Goal: Task Accomplishment & Management: Manage account settings

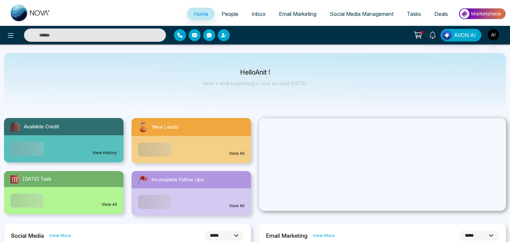
select select "*"
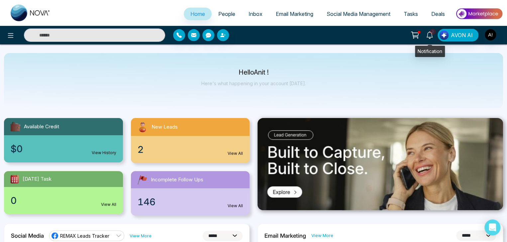
click at [433, 36] on icon at bounding box center [429, 35] width 7 height 7
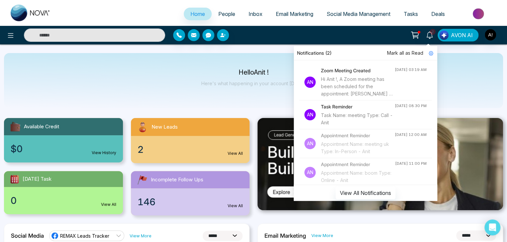
click at [187, 82] on div "Hello Anit ! Here's what happening in your account [DATE]." at bounding box center [253, 80] width 499 height 55
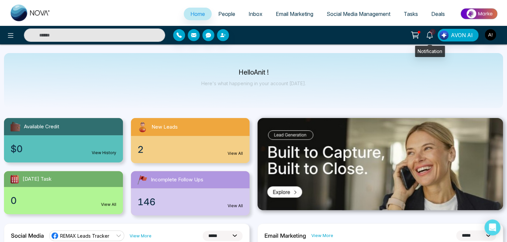
click at [431, 36] on icon at bounding box center [429, 35] width 7 height 7
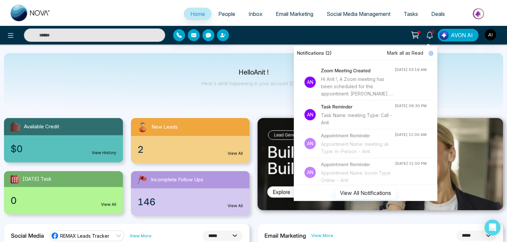
click at [340, 69] on h4 "Zoom Meeting Created" at bounding box center [358, 70] width 74 height 7
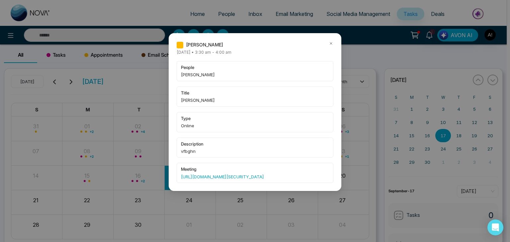
click at [329, 42] on icon at bounding box center [331, 43] width 5 height 5
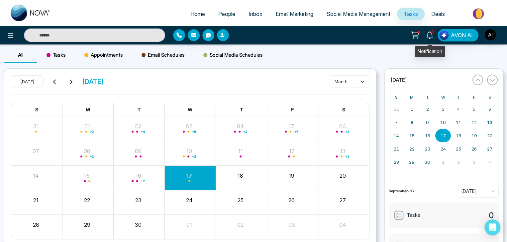
click at [429, 33] on icon at bounding box center [429, 35] width 7 height 7
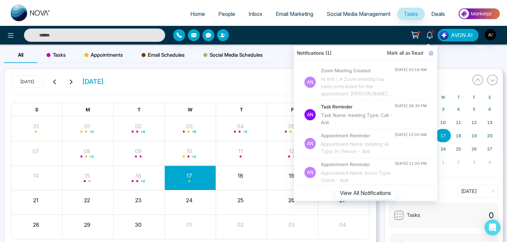
click at [277, 56] on div "All Tasks Appointments Email Schedules Social Media Schedules" at bounding box center [253, 57] width 507 height 21
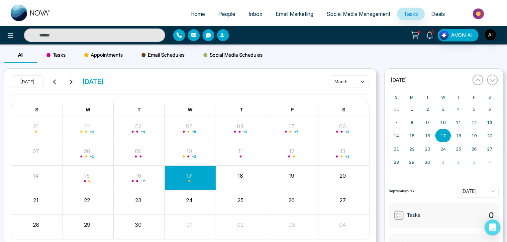
click at [428, 32] on icon at bounding box center [429, 35] width 7 height 7
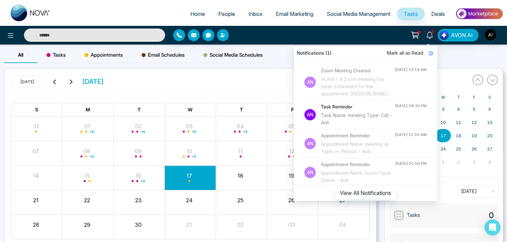
click at [365, 72] on h4 "Zoom Meeting Created" at bounding box center [358, 70] width 74 height 7
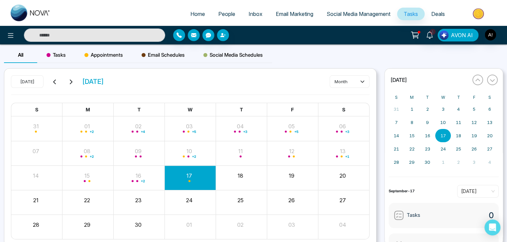
click at [441, 50] on div "All Tasks Appointments Email Schedules Social Media Schedules" at bounding box center [253, 57] width 507 height 21
click at [428, 35] on icon at bounding box center [429, 35] width 7 height 7
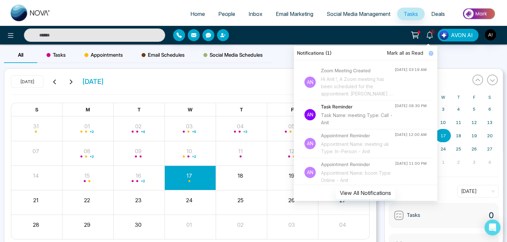
click at [264, 71] on div "[DATE] [DATE] month S M T W T F S 31 01 + 2 02 + 4 03 + 5 04 + 3 05 + 5 06 + 3 …" at bounding box center [190, 158] width 372 height 178
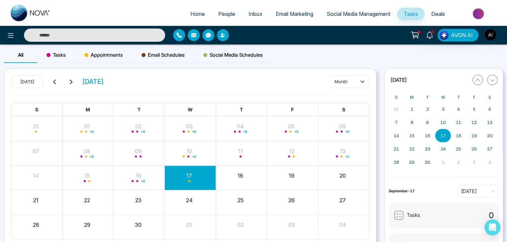
click at [227, 15] on span "People" at bounding box center [226, 14] width 17 height 7
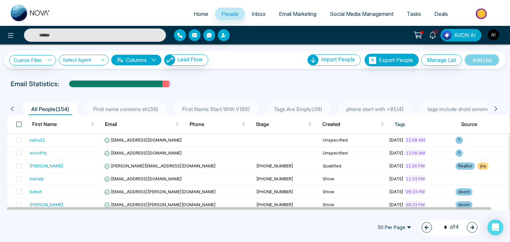
click at [19, 122] on span at bounding box center [18, 124] width 5 height 5
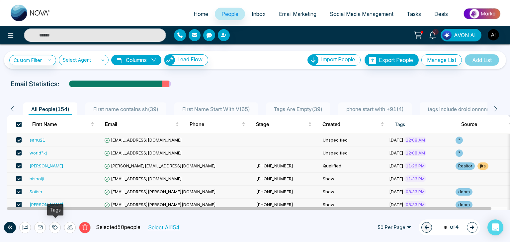
click at [53, 227] on icon at bounding box center [54, 227] width 5 height 5
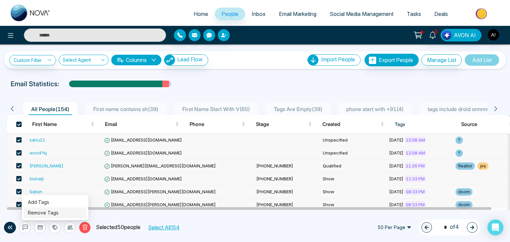
click at [46, 212] on link "Remove Tags" at bounding box center [43, 213] width 31 height 6
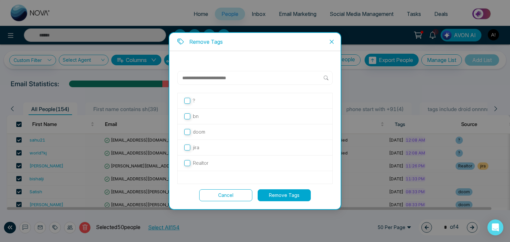
click at [282, 194] on button "Remove Tags" at bounding box center [284, 196] width 53 height 12
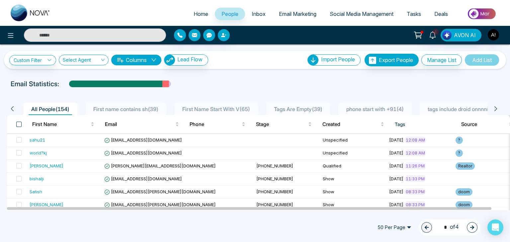
click at [20, 125] on span at bounding box center [18, 124] width 5 height 5
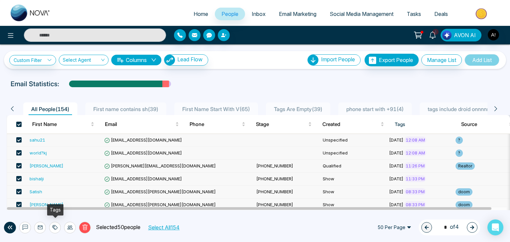
click at [58, 229] on div at bounding box center [55, 228] width 12 height 12
click at [43, 205] on link "Add Tags" at bounding box center [38, 203] width 21 height 6
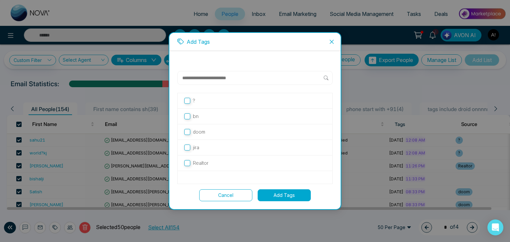
click at [196, 149] on p "jira" at bounding box center [196, 147] width 6 height 7
click at [270, 195] on button "Add Tags" at bounding box center [284, 196] width 53 height 12
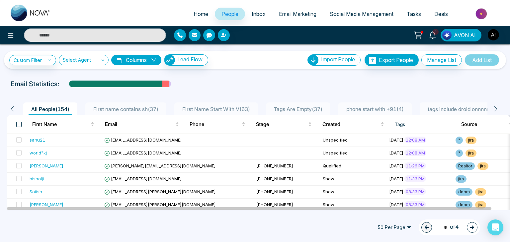
click at [20, 122] on span at bounding box center [18, 124] width 5 height 5
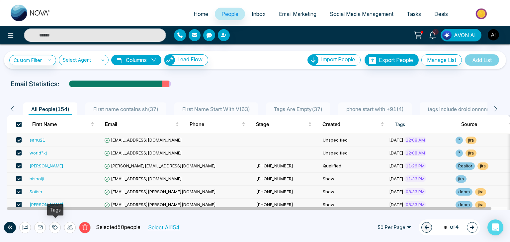
click at [56, 230] on icon at bounding box center [54, 227] width 5 height 5
click at [40, 214] on link "Remove Tags" at bounding box center [43, 213] width 31 height 6
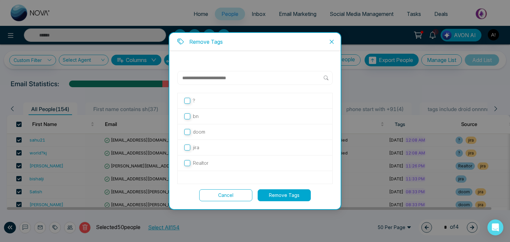
click at [204, 149] on label "jira" at bounding box center [254, 147] width 141 height 7
click at [275, 197] on button "Remove Tags" at bounding box center [284, 196] width 53 height 12
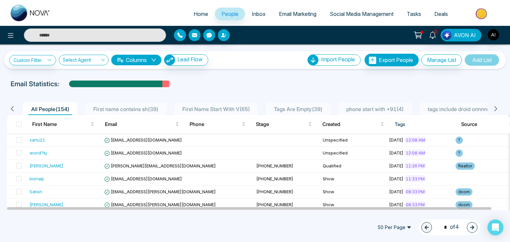
click at [132, 18] on ul "Home People Inbox Email Marketing Social Media Management Tasks Deals" at bounding box center [281, 14] width 449 height 18
click at [17, 124] on span at bounding box center [18, 124] width 5 height 5
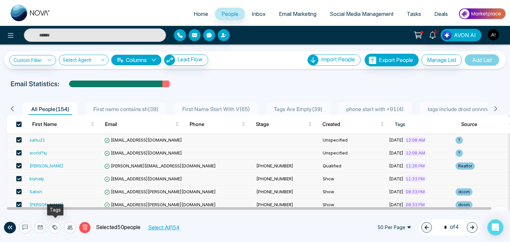
click at [55, 227] on icon at bounding box center [54, 227] width 5 height 5
click at [67, 228] on icon at bounding box center [69, 227] width 5 height 5
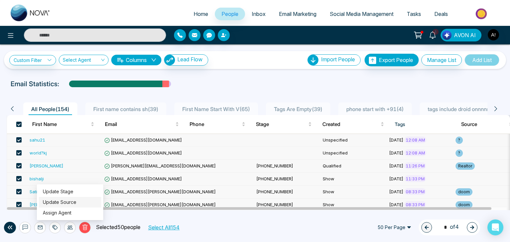
click at [57, 204] on link "Update Source" at bounding box center [60, 203] width 34 height 6
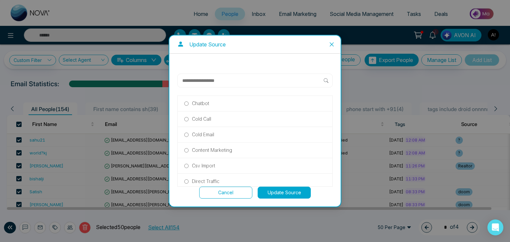
click at [193, 118] on p "Cold Call" at bounding box center [201, 119] width 19 height 7
click at [210, 148] on p "Content Marketing" at bounding box center [212, 150] width 40 height 7
click at [264, 190] on button "Update Source" at bounding box center [284, 193] width 53 height 12
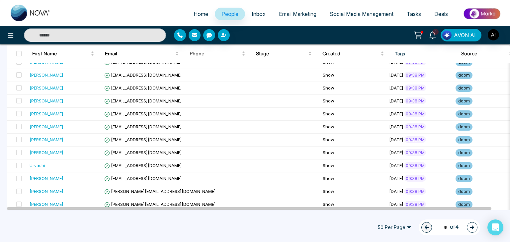
scroll to position [571, 0]
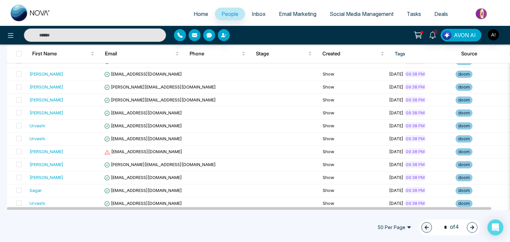
click at [474, 230] on icon "button" at bounding box center [472, 227] width 5 height 5
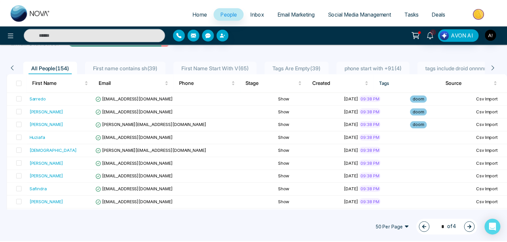
scroll to position [33, 0]
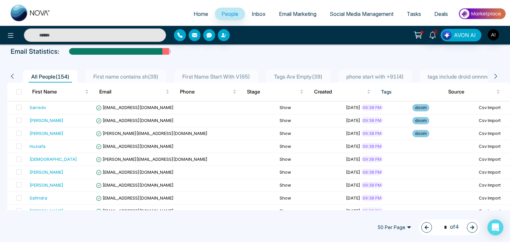
click at [425, 227] on icon "button" at bounding box center [426, 227] width 5 height 5
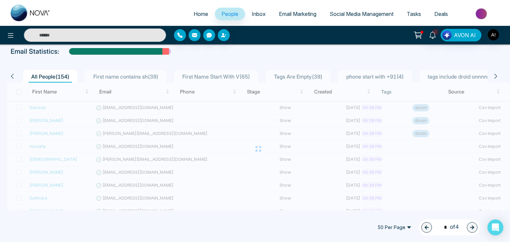
type input "*"
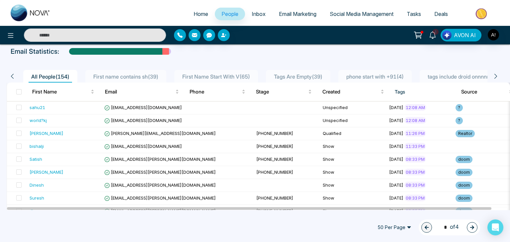
click at [15, 89] on th at bounding box center [17, 92] width 20 height 19
click at [17, 90] on span at bounding box center [18, 91] width 5 height 5
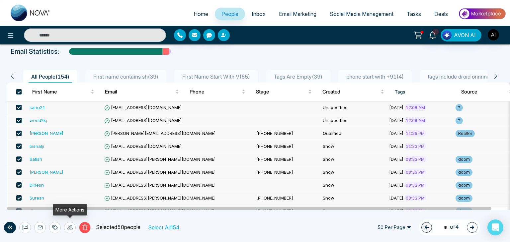
click at [70, 228] on icon at bounding box center [69, 228] width 5 height 4
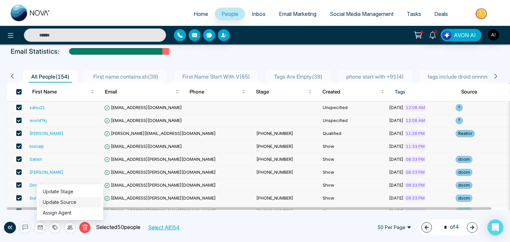
click at [63, 201] on link "Update Source" at bounding box center [60, 203] width 34 height 6
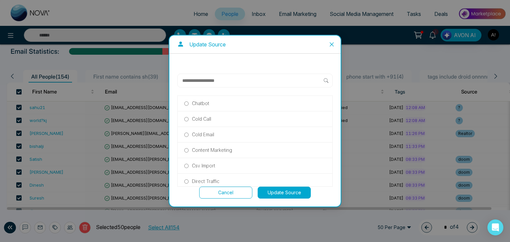
click at [208, 149] on p "Content Marketing" at bounding box center [212, 150] width 40 height 7
click at [275, 192] on button "Update Source" at bounding box center [284, 193] width 53 height 12
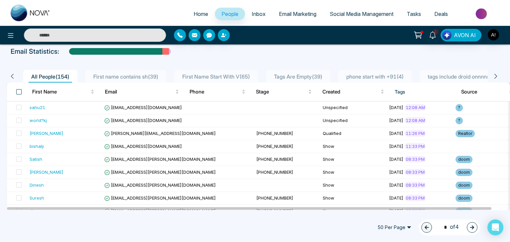
click at [16, 93] on span at bounding box center [18, 91] width 5 height 5
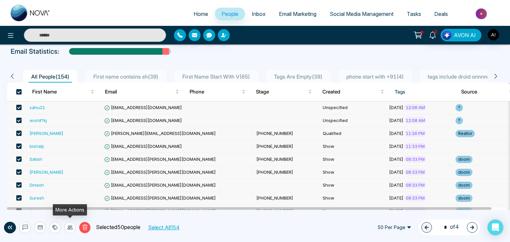
click at [70, 227] on icon at bounding box center [69, 227] width 5 height 5
click at [17, 213] on div "Home People Inbox Email Marketing Social Media Management Tasks Deals 1 AVON AI…" at bounding box center [255, 121] width 510 height 242
click at [70, 34] on input "text" at bounding box center [95, 35] width 142 height 13
type input "**********"
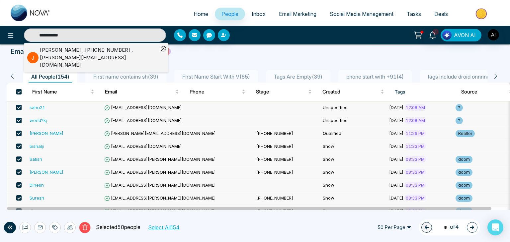
click at [75, 48] on div "[PERSON_NAME] , [PHONE_NUMBER] , [PERSON_NAME][EMAIL_ADDRESS][DOMAIN_NAME]" at bounding box center [99, 57] width 119 height 23
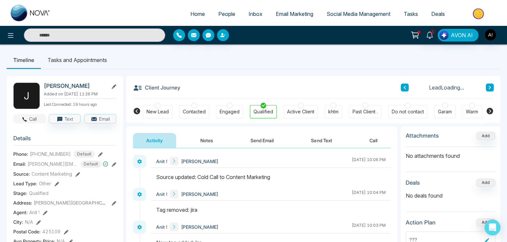
click at [29, 122] on button "Call" at bounding box center [29, 118] width 32 height 9
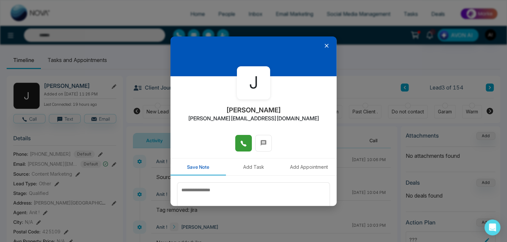
click at [242, 147] on span at bounding box center [243, 143] width 7 height 10
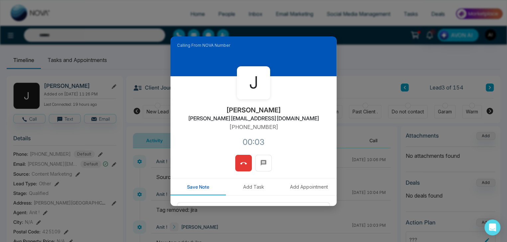
click at [246, 164] on button at bounding box center [243, 163] width 17 height 17
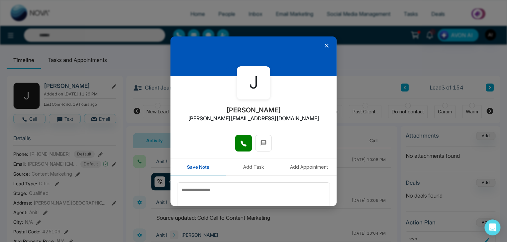
click at [323, 41] on div at bounding box center [253, 57] width 166 height 40
click at [323, 46] on icon at bounding box center [326, 46] width 7 height 7
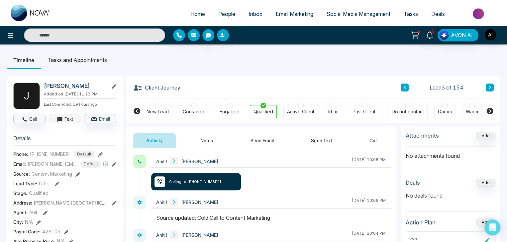
click at [65, 124] on button "Text" at bounding box center [65, 118] width 32 height 9
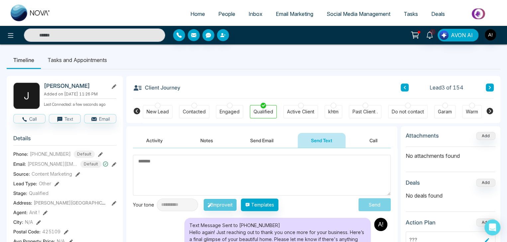
click at [154, 165] on textarea at bounding box center [262, 175] width 258 height 41
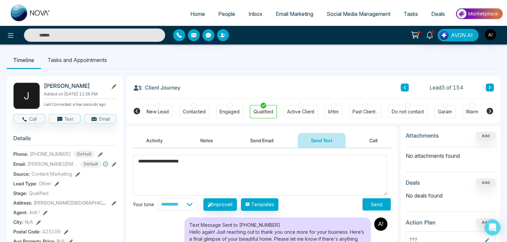
click at [303, 168] on textarea "**********" at bounding box center [260, 175] width 254 height 41
click at [236, 206] on button "Improve it" at bounding box center [220, 205] width 34 height 13
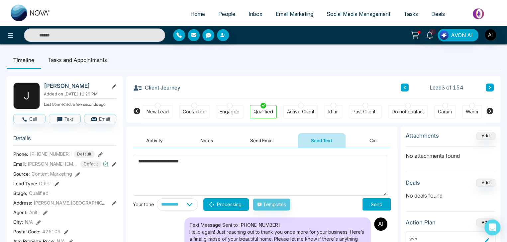
type textarea "**********"
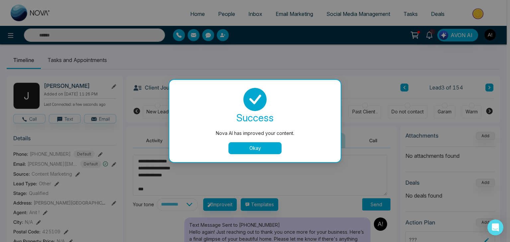
click at [239, 149] on button "Okay" at bounding box center [254, 148] width 53 height 12
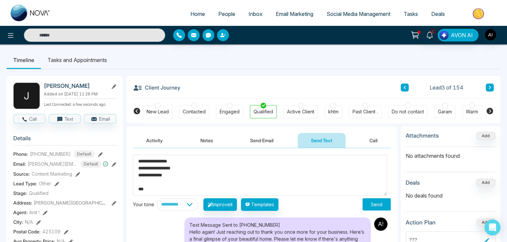
click at [366, 203] on button "Send" at bounding box center [376, 205] width 28 height 12
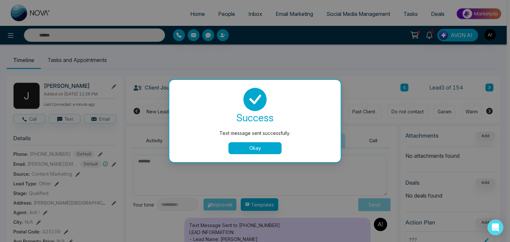
click at [262, 149] on button "Okay" at bounding box center [254, 148] width 53 height 12
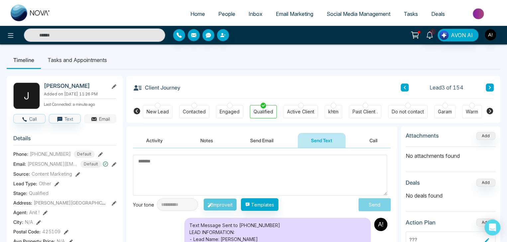
click at [100, 121] on button "Email" at bounding box center [100, 118] width 32 height 9
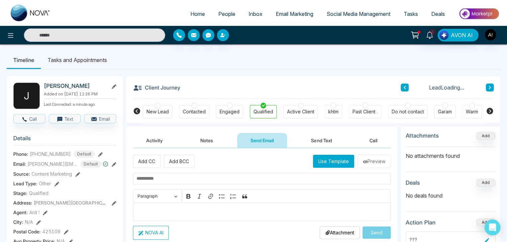
click at [166, 174] on input "text" at bounding box center [262, 179] width 258 height 12
click at [167, 175] on input "text" at bounding box center [262, 179] width 258 height 12
click at [328, 161] on button "Use Template" at bounding box center [333, 161] width 41 height 13
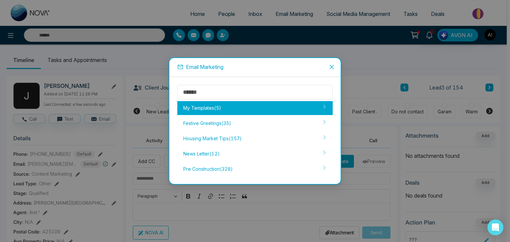
click at [204, 110] on div "My Templates ( 5 )" at bounding box center [254, 108] width 155 height 14
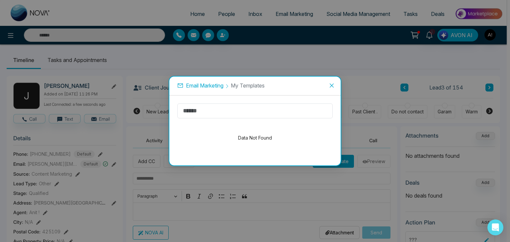
click at [328, 84] on span "Close" at bounding box center [332, 86] width 18 height 18
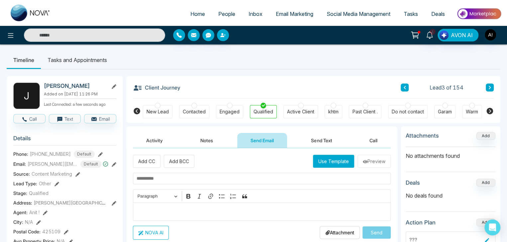
click at [329, 162] on button "Use Template" at bounding box center [333, 161] width 41 height 13
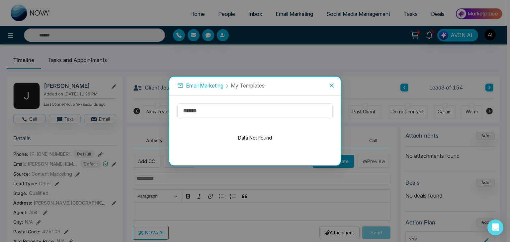
click at [256, 86] on span "My Templates" at bounding box center [248, 85] width 34 height 7
click at [240, 85] on span "My Templates" at bounding box center [248, 85] width 34 height 7
click at [204, 83] on span "Email Marketing" at bounding box center [205, 85] width 38 height 7
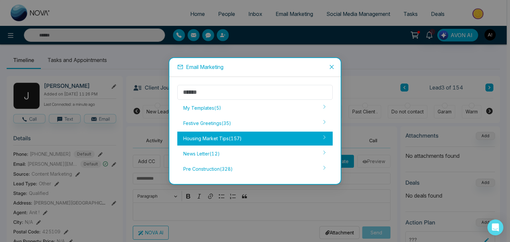
click at [223, 138] on div "Housing Market Tips ( 157 )" at bounding box center [254, 139] width 155 height 14
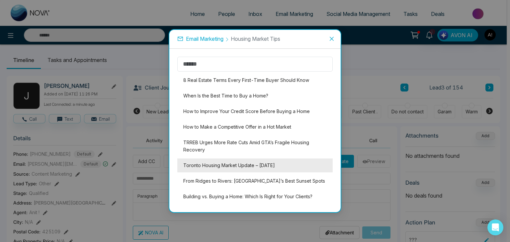
click at [207, 167] on li "Toronto Housing Market Update – [DATE]" at bounding box center [254, 166] width 155 height 14
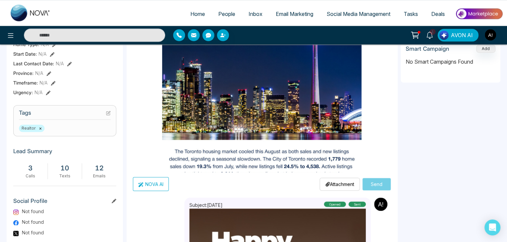
scroll to position [218, 0]
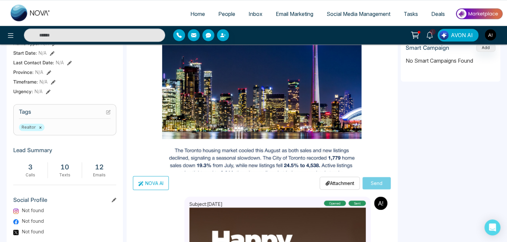
click at [338, 184] on p "Attachment" at bounding box center [339, 183] width 29 height 7
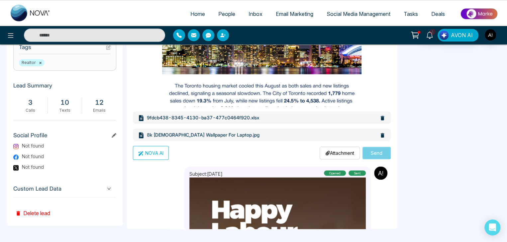
scroll to position [283, 0]
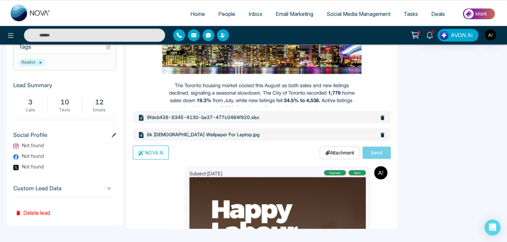
click at [326, 149] on p "Attachment" at bounding box center [339, 152] width 29 height 7
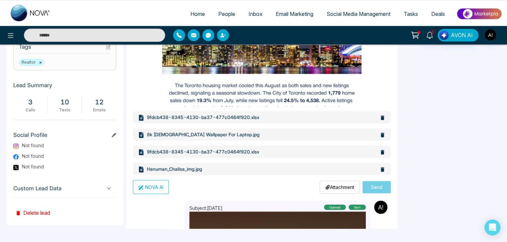
click at [381, 154] on icon at bounding box center [383, 152] width 4 height 5
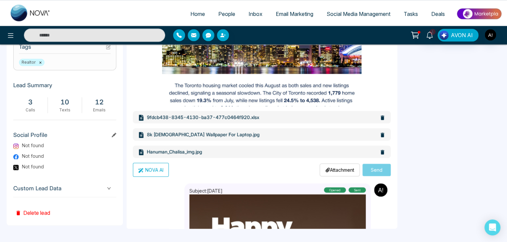
click at [379, 154] on icon at bounding box center [382, 152] width 6 height 6
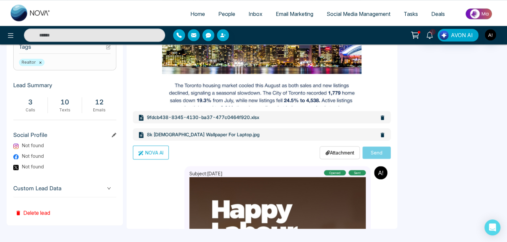
click at [381, 135] on icon at bounding box center [383, 135] width 4 height 5
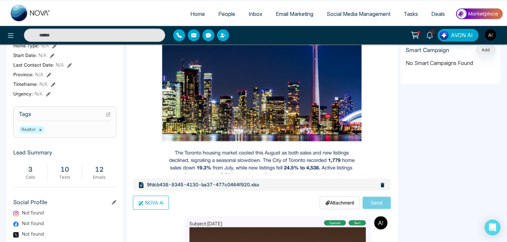
scroll to position [248, 0]
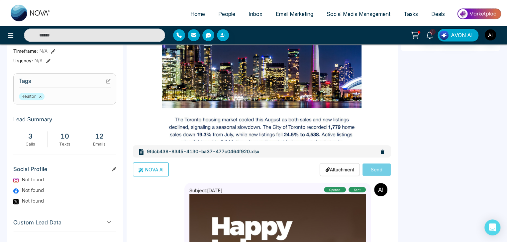
click at [381, 150] on icon at bounding box center [383, 152] width 4 height 5
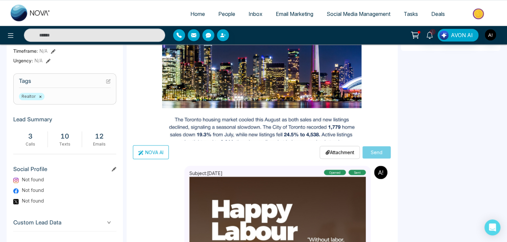
click at [149, 153] on button "NOVA AI" at bounding box center [151, 152] width 36 height 14
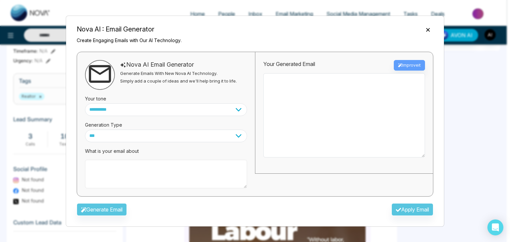
click at [103, 167] on textarea at bounding box center [166, 174] width 162 height 29
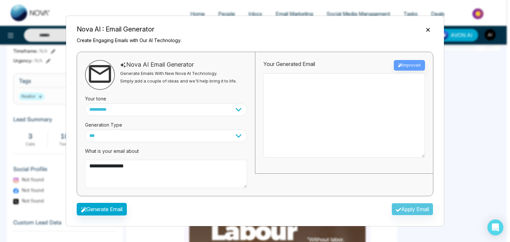
type textarea "**********"
click at [100, 133] on select "*** ***** ******* ******* ********" at bounding box center [166, 136] width 162 height 13
click at [85, 130] on select "*** ***** ******* ******* ********" at bounding box center [166, 136] width 162 height 13
click at [113, 137] on select "*** ***** ******* ******* ********" at bounding box center [166, 136] width 162 height 13
select select "*******"
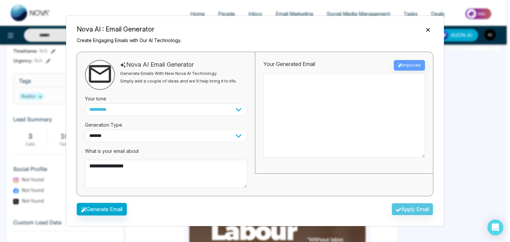
click at [85, 130] on select "*** ***** ******* ******* ********" at bounding box center [166, 136] width 162 height 13
click at [117, 105] on select "**********" at bounding box center [166, 110] width 162 height 13
select select "*******"
click at [85, 104] on select "**********" at bounding box center [166, 110] width 162 height 13
click at [119, 210] on button "Generate Email" at bounding box center [102, 209] width 50 height 13
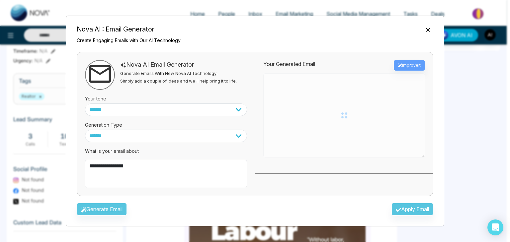
type textarea "**********"
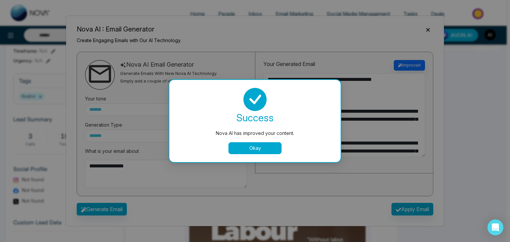
click at [249, 146] on button "Okay" at bounding box center [254, 148] width 53 height 12
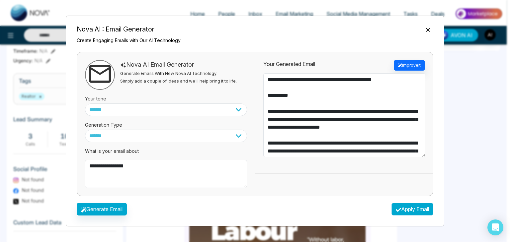
click at [416, 212] on button "Apply Email" at bounding box center [413, 209] width 42 height 13
type textarea "**********"
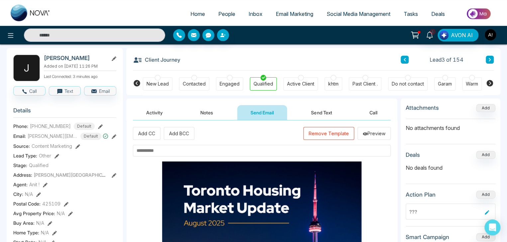
scroll to position [34, 0]
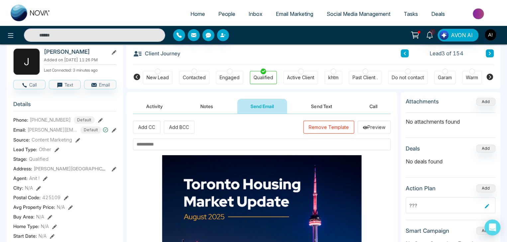
click at [146, 145] on input "text" at bounding box center [262, 145] width 258 height 12
click at [153, 139] on input "text" at bounding box center [262, 145] width 258 height 12
click at [153, 143] on input "text" at bounding box center [262, 145] width 258 height 12
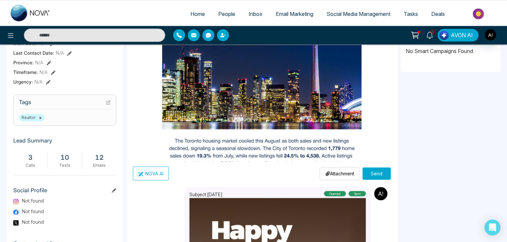
scroll to position [232, 0]
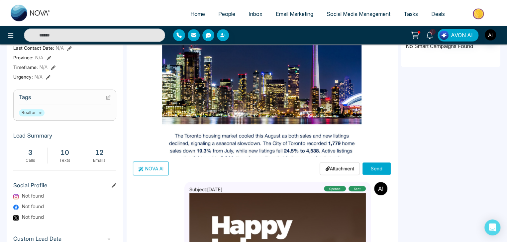
type input "**********"
click at [341, 167] on p "Attachment" at bounding box center [339, 168] width 29 height 7
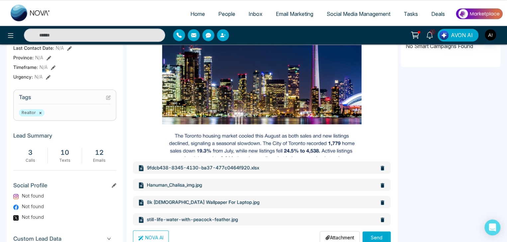
click at [369, 236] on button "Send" at bounding box center [376, 238] width 28 height 12
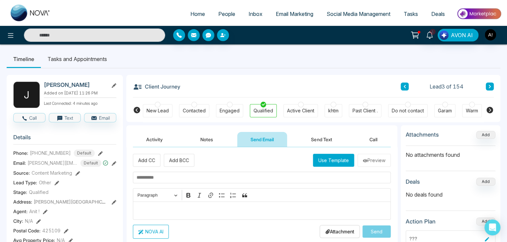
scroll to position [0, 0]
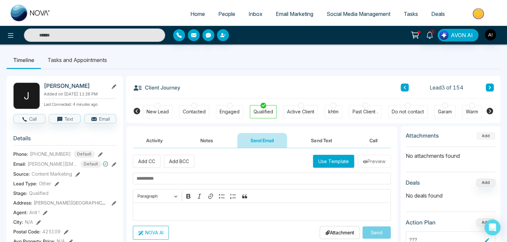
click at [485, 133] on button "Add" at bounding box center [485, 136] width 19 height 8
click at [483, 137] on button "Add" at bounding box center [485, 136] width 19 height 8
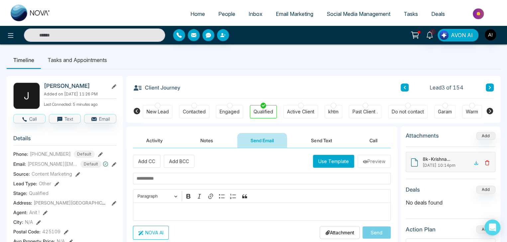
click at [211, 139] on button "Notes" at bounding box center [206, 140] width 39 height 15
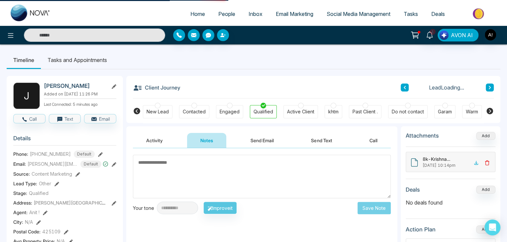
click at [187, 169] on textarea at bounding box center [262, 177] width 258 height 44
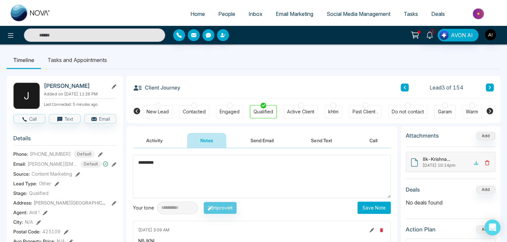
click at [233, 210] on div "**********" at bounding box center [185, 208] width 104 height 13
click at [165, 165] on textarea "*********" at bounding box center [262, 177] width 258 height 44
type textarea "*******"
click at [226, 209] on div "**********" at bounding box center [185, 208] width 104 height 13
click at [381, 205] on button "Save Note" at bounding box center [373, 208] width 33 height 12
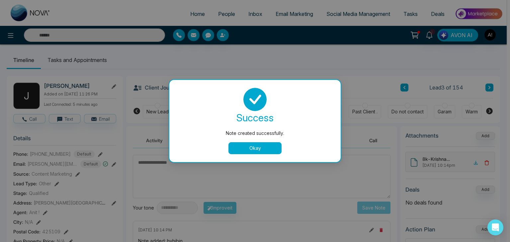
click at [247, 148] on button "Okay" at bounding box center [254, 148] width 53 height 12
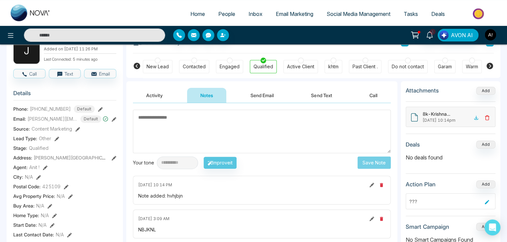
scroll to position [44, 0]
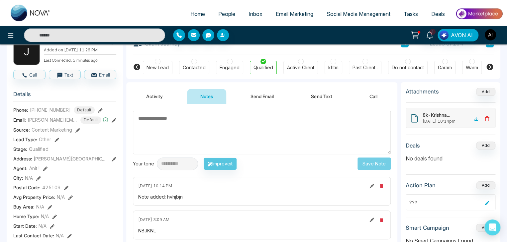
click at [257, 92] on button "Send Email" at bounding box center [262, 96] width 50 height 15
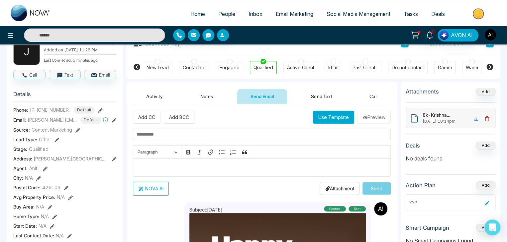
click at [207, 92] on button "Notes" at bounding box center [206, 96] width 39 height 15
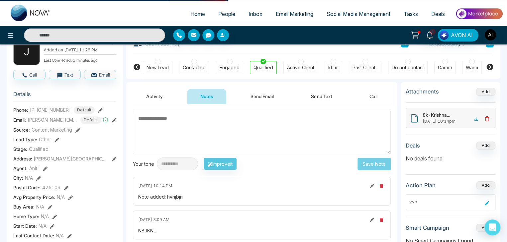
click at [150, 94] on button "Activity" at bounding box center [154, 96] width 43 height 15
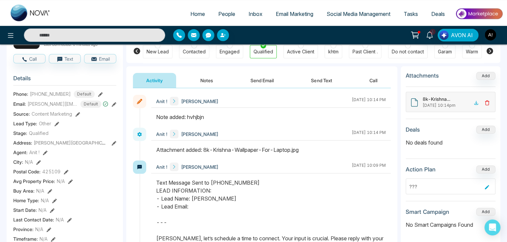
scroll to position [60, 0]
click at [207, 80] on button "Notes" at bounding box center [206, 80] width 39 height 15
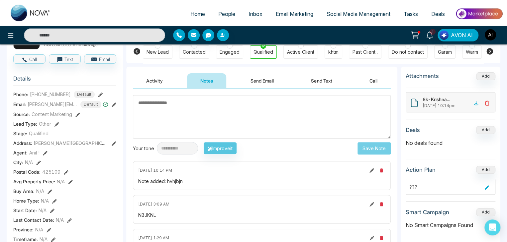
click at [264, 79] on button "Send Email" at bounding box center [262, 80] width 50 height 15
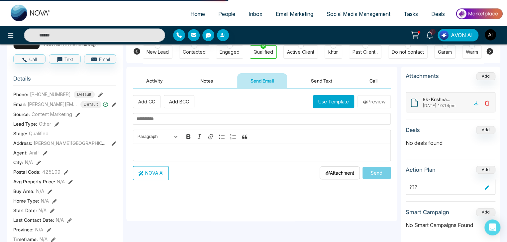
click at [315, 80] on button "Send Text" at bounding box center [321, 80] width 47 height 15
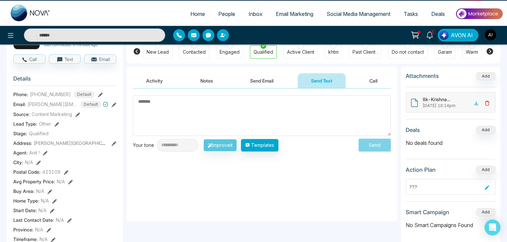
click at [380, 83] on button "Call" at bounding box center [373, 80] width 35 height 15
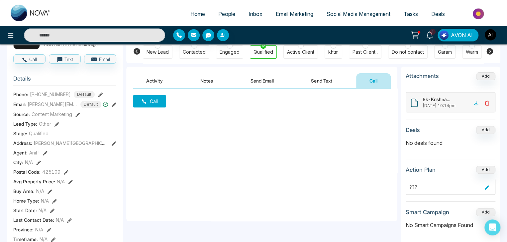
click at [149, 103] on button "Call" at bounding box center [149, 101] width 33 height 12
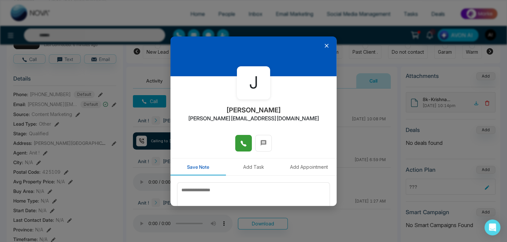
click at [243, 146] on icon at bounding box center [243, 144] width 6 height 6
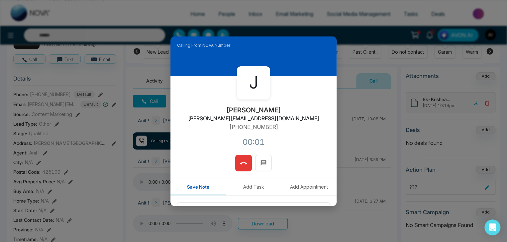
click at [241, 165] on icon at bounding box center [243, 163] width 7 height 7
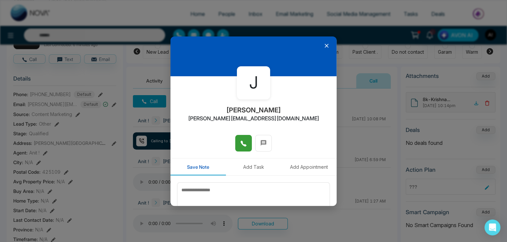
click at [323, 45] on icon at bounding box center [326, 46] width 7 height 7
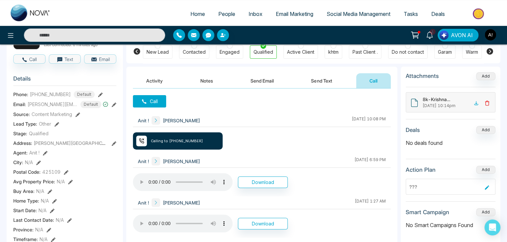
click at [335, 78] on button "Send Text" at bounding box center [321, 80] width 47 height 15
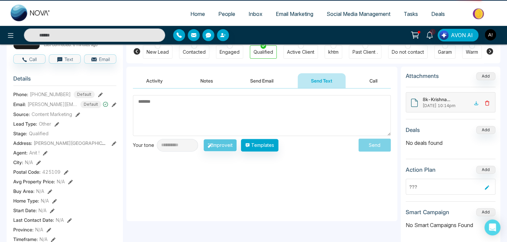
click at [254, 79] on button "Send Email" at bounding box center [262, 80] width 50 height 15
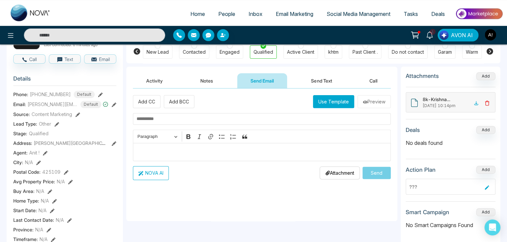
drag, startPoint x: 220, startPoint y: 79, endPoint x: 155, endPoint y: 80, distance: 64.4
click at [219, 79] on button "Notes" at bounding box center [206, 80] width 39 height 15
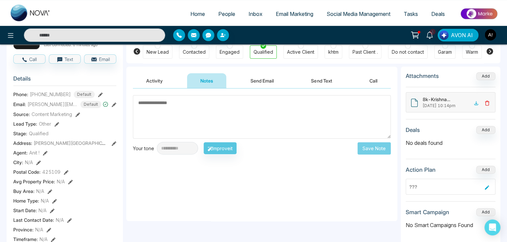
click at [155, 80] on button "Activity" at bounding box center [154, 80] width 43 height 15
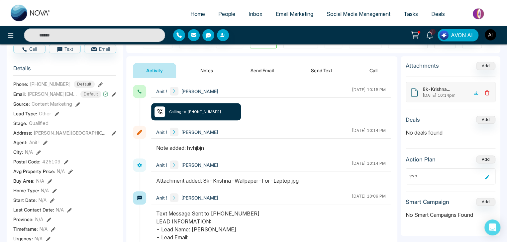
scroll to position [69, 0]
click at [99, 88] on icon at bounding box center [100, 85] width 5 height 5
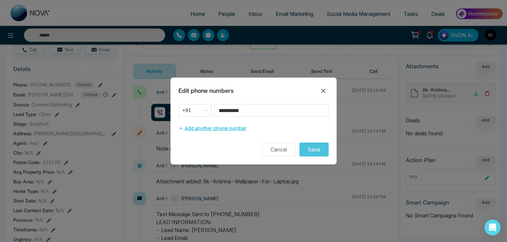
click at [215, 128] on button "Add another phone number" at bounding box center [212, 128] width 68 height 13
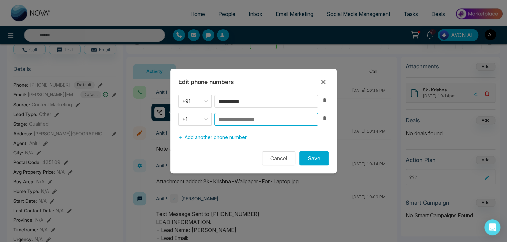
click at [243, 120] on input at bounding box center [266, 119] width 104 height 13
click at [205, 120] on span "+1" at bounding box center [194, 119] width 25 height 9
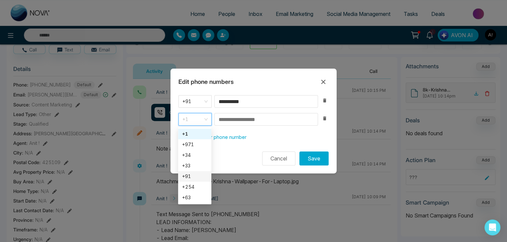
click at [188, 176] on div "+91" at bounding box center [194, 176] width 25 height 7
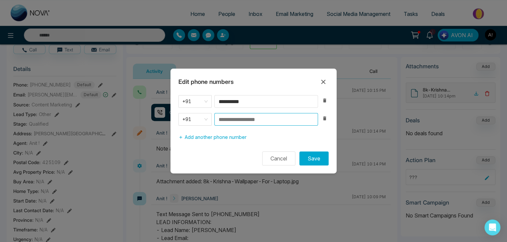
click at [241, 120] on input at bounding box center [266, 119] width 104 height 13
type input "**********"
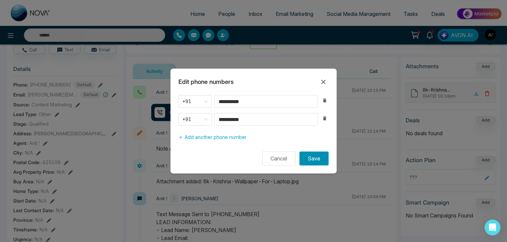
click at [311, 157] on button "Save" at bounding box center [313, 159] width 29 height 14
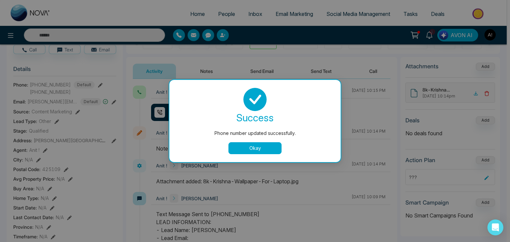
click at [238, 143] on button "Okay" at bounding box center [254, 148] width 53 height 12
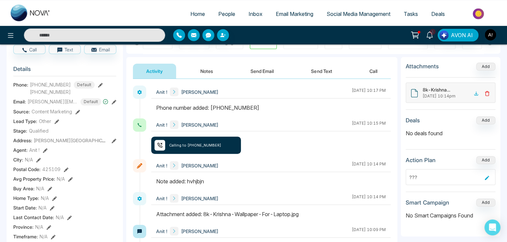
click at [111, 144] on div "Address: [PERSON_NAME][GEOGRAPHIC_DATA][MEDICAL_DATA]" at bounding box center [64, 140] width 103 height 7
click at [114, 143] on icon at bounding box center [114, 141] width 5 height 5
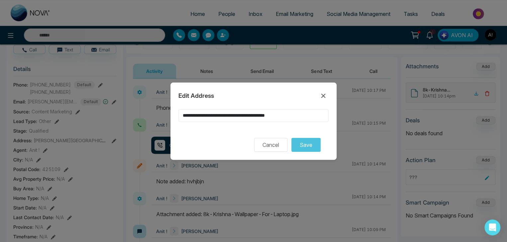
click at [295, 114] on input "**********" at bounding box center [253, 115] width 150 height 13
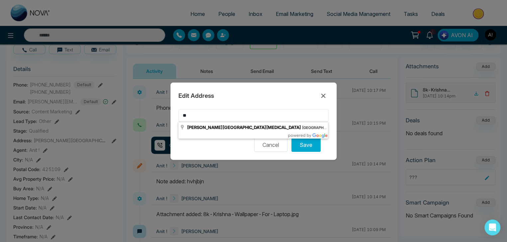
type input "*"
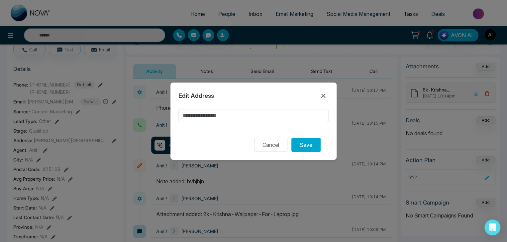
click at [295, 114] on input at bounding box center [253, 115] width 150 height 13
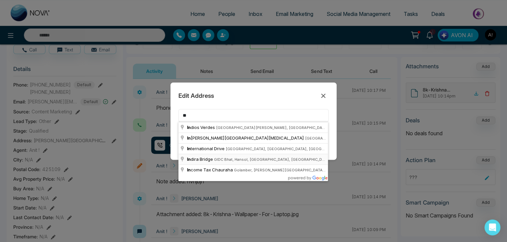
type input "*"
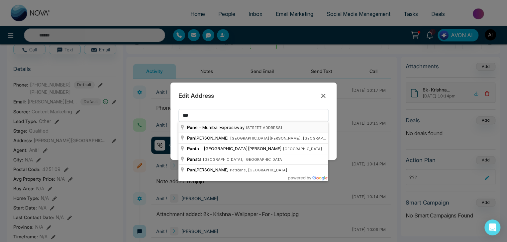
type input "**********"
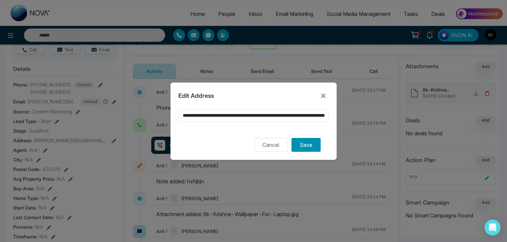
click at [299, 146] on button "Save" at bounding box center [305, 145] width 29 height 14
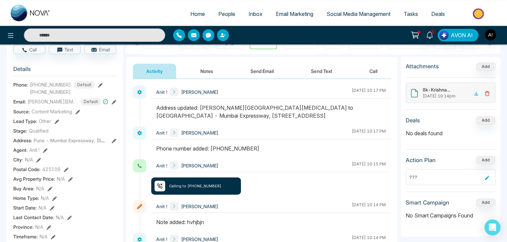
click at [46, 153] on icon at bounding box center [45, 150] width 5 height 5
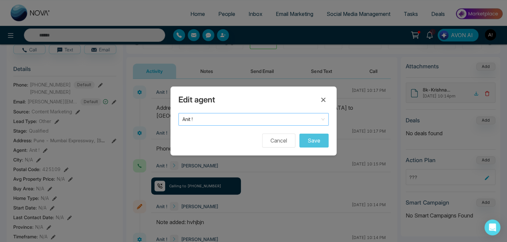
click at [229, 115] on span "Anit !" at bounding box center [253, 119] width 142 height 9
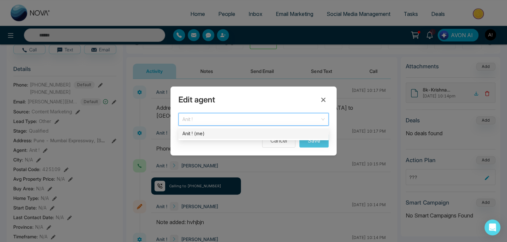
click at [206, 148] on div "Edit agent Anit ! 2693 Anit ! (me) Cancel Save" at bounding box center [253, 121] width 166 height 69
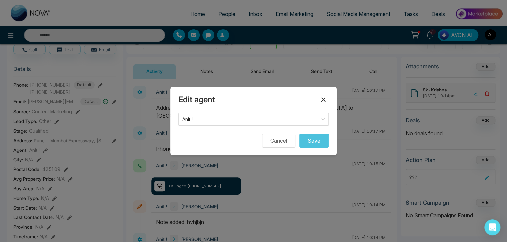
click at [324, 96] on icon at bounding box center [323, 100] width 8 height 8
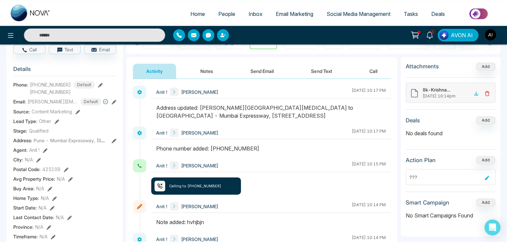
click at [67, 172] on icon at bounding box center [66, 170] width 5 height 5
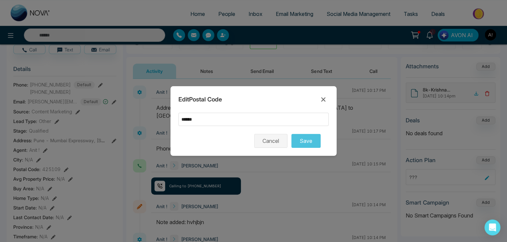
click at [274, 142] on button "Cancel" at bounding box center [270, 141] width 33 height 14
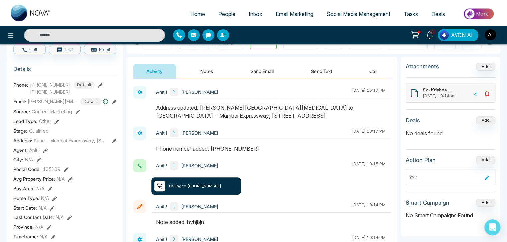
click at [76, 113] on icon at bounding box center [77, 112] width 5 height 5
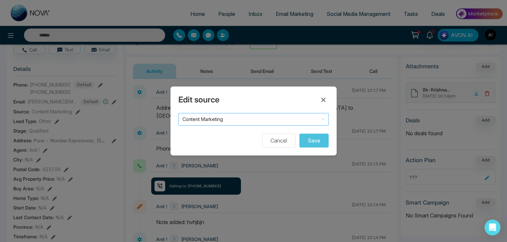
click at [235, 116] on span "Content Marketing" at bounding box center [253, 119] width 142 height 9
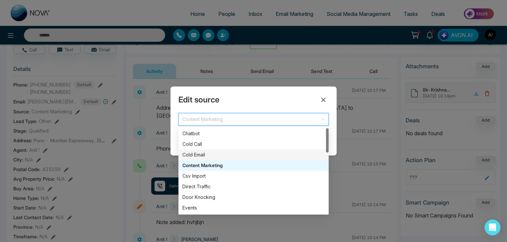
click at [193, 152] on div "Cold Email" at bounding box center [253, 154] width 142 height 7
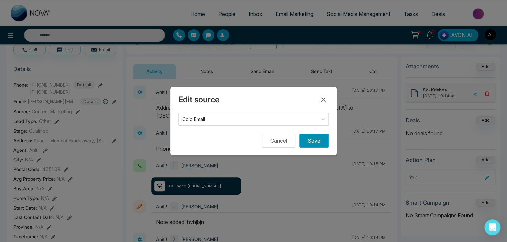
click at [310, 139] on button "Save" at bounding box center [313, 141] width 29 height 14
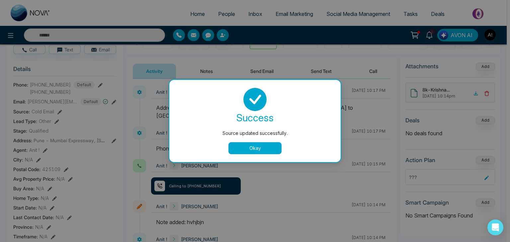
click at [249, 145] on button "Okay" at bounding box center [254, 148] width 53 height 12
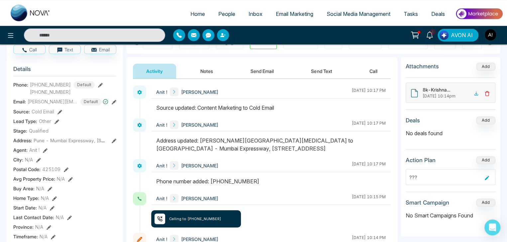
click at [56, 124] on icon at bounding box center [56, 122] width 5 height 5
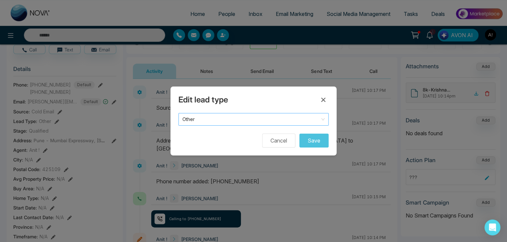
click at [201, 117] on span "Other" at bounding box center [253, 119] width 142 height 9
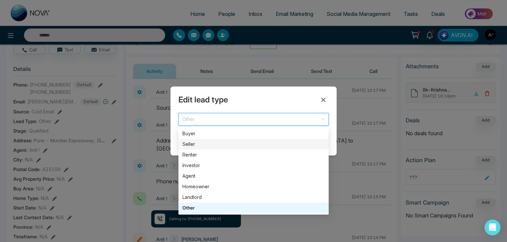
click at [190, 145] on div "Seller" at bounding box center [253, 144] width 142 height 7
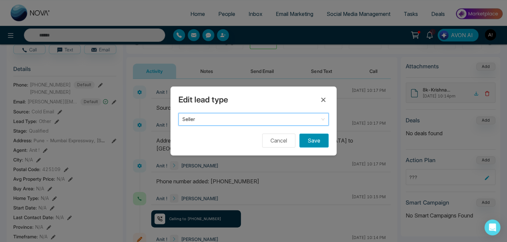
click at [315, 136] on button "Save" at bounding box center [313, 141] width 29 height 14
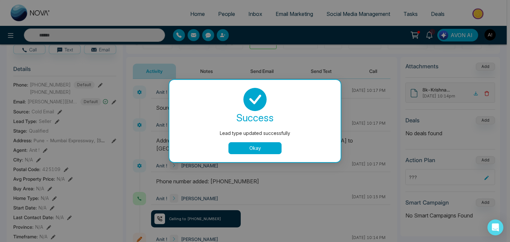
click at [244, 146] on button "Okay" at bounding box center [254, 148] width 53 height 12
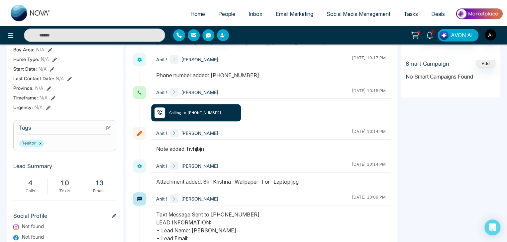
scroll to position [261, 0]
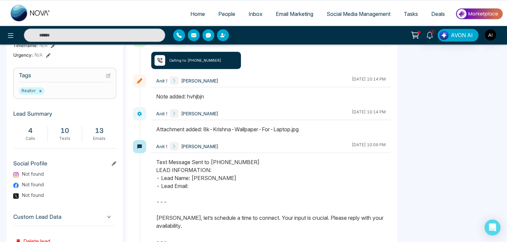
click at [90, 77] on h3 "Tags" at bounding box center [65, 77] width 92 height 10
click at [105, 80] on h3 "Tags" at bounding box center [65, 77] width 92 height 10
click at [109, 77] on icon at bounding box center [108, 75] width 5 height 5
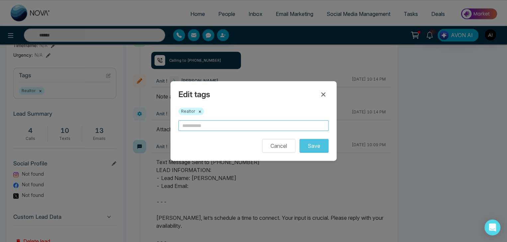
click at [184, 125] on input "text" at bounding box center [253, 126] width 150 height 11
type input "****"
click at [299, 139] on button "Save" at bounding box center [313, 146] width 29 height 14
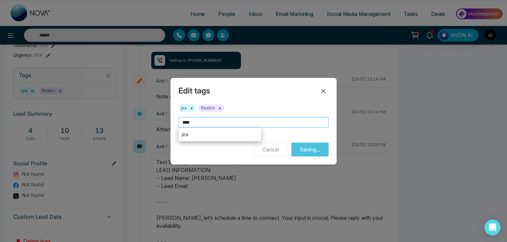
click at [230, 121] on input "****" at bounding box center [253, 122] width 150 height 11
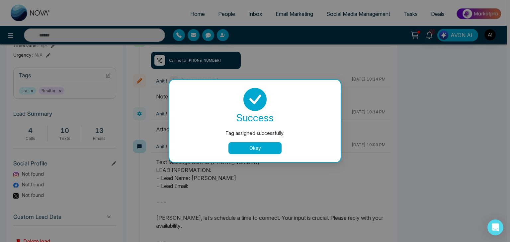
click at [256, 149] on button "Okay" at bounding box center [254, 148] width 53 height 12
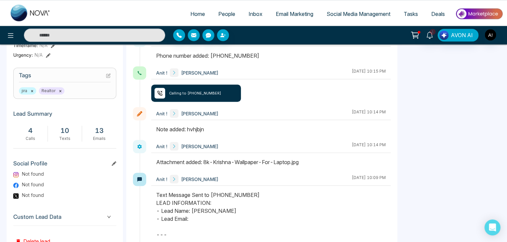
click at [107, 78] on icon at bounding box center [108, 75] width 5 height 5
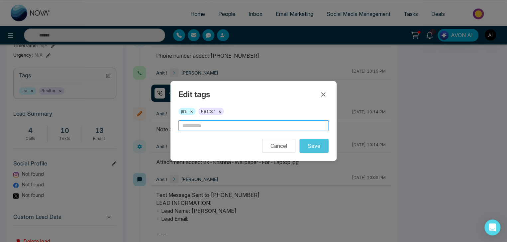
click at [221, 130] on input "text" at bounding box center [253, 126] width 150 height 11
type input "***"
click at [309, 145] on button "Save" at bounding box center [313, 146] width 29 height 14
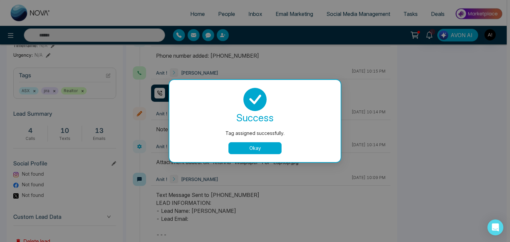
click at [264, 149] on button "Okay" at bounding box center [254, 148] width 53 height 12
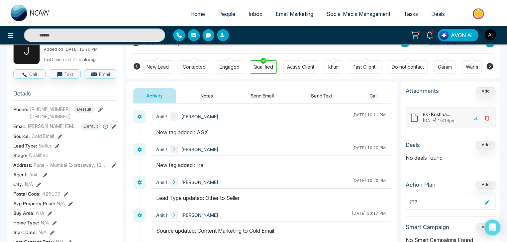
scroll to position [0, 0]
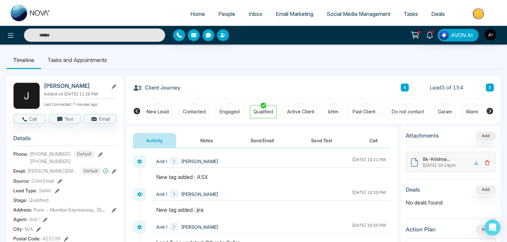
click at [54, 61] on li "Tasks and Appointments" at bounding box center [77, 60] width 73 height 18
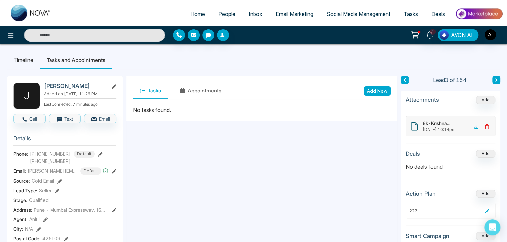
click at [377, 91] on button "Add New" at bounding box center [377, 91] width 27 height 10
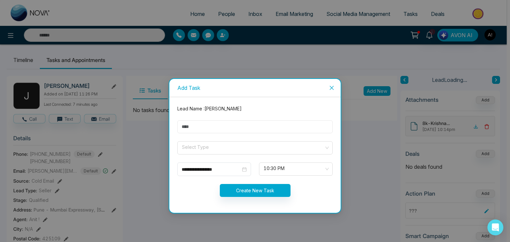
click at [203, 130] on input "text" at bounding box center [254, 127] width 155 height 13
type input "***"
click at [200, 148] on input "search" at bounding box center [252, 147] width 143 height 10
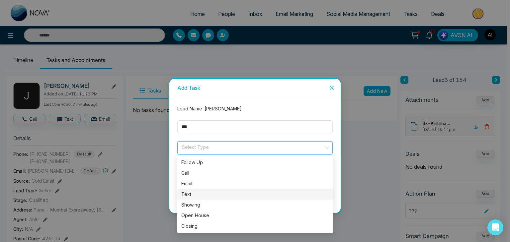
click at [189, 194] on div "Text" at bounding box center [255, 194] width 148 height 7
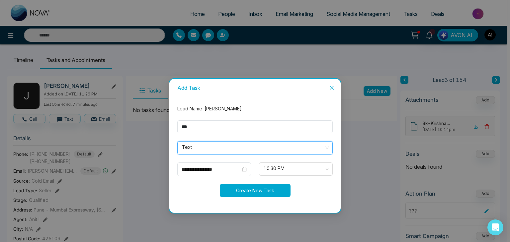
click at [246, 191] on button "Create New Task" at bounding box center [255, 190] width 71 height 13
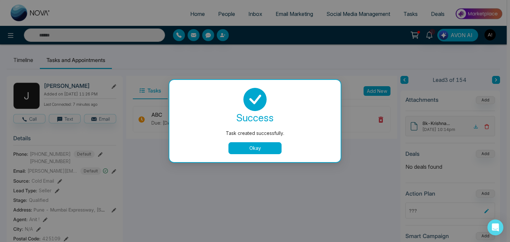
click at [256, 149] on button "Okay" at bounding box center [254, 148] width 53 height 12
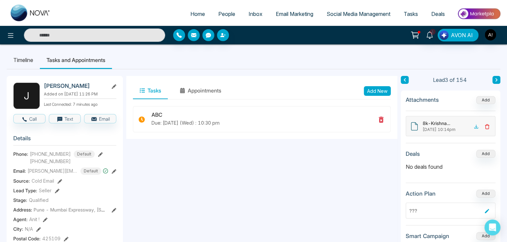
click at [409, 14] on span "Tasks" at bounding box center [410, 14] width 14 height 7
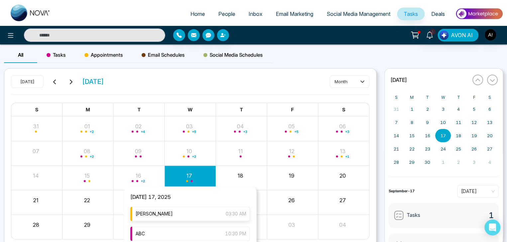
click at [189, 212] on div "[PERSON_NAME] 03:30 AM" at bounding box center [190, 214] width 120 height 15
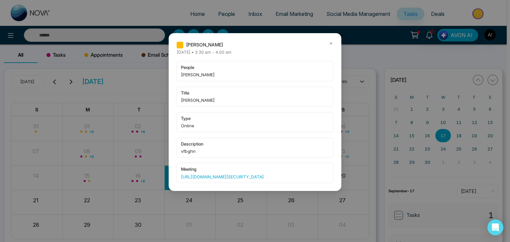
click at [331, 42] on icon at bounding box center [331, 43] width 5 height 5
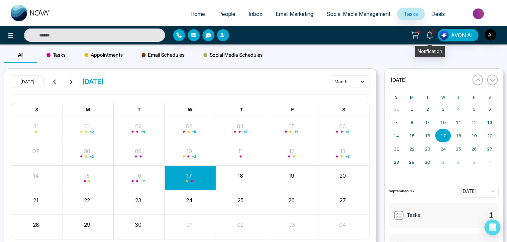
click at [428, 33] on icon at bounding box center [429, 35] width 7 height 7
click at [458, 56] on div "All Tasks Appointments Email Schedules Social Media Schedules" at bounding box center [253, 57] width 507 height 21
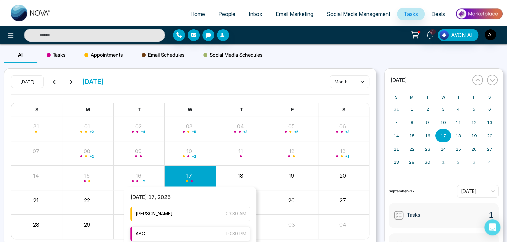
click at [168, 234] on div "ABC 10:30 PM" at bounding box center [190, 234] width 120 height 15
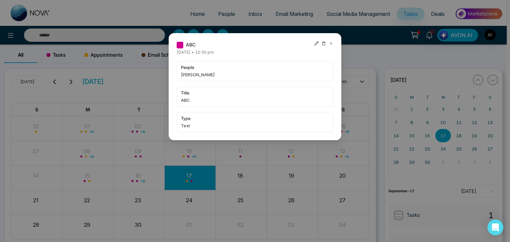
click at [318, 40] on div "ABC [DATE] • 10:30 pm people [PERSON_NAME] title ABC type Text" at bounding box center [255, 86] width 173 height 107
click at [316, 43] on icon at bounding box center [316, 43] width 5 height 5
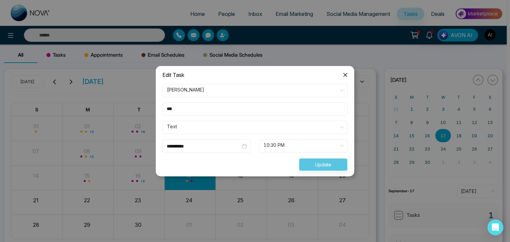
click at [291, 147] on span "10:30 PM" at bounding box center [303, 145] width 79 height 11
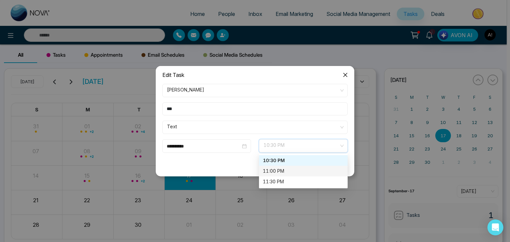
click at [274, 166] on div "11:00 PM" at bounding box center [303, 171] width 89 height 11
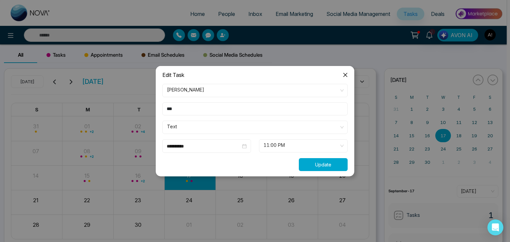
click at [309, 162] on button "Update" at bounding box center [323, 164] width 49 height 13
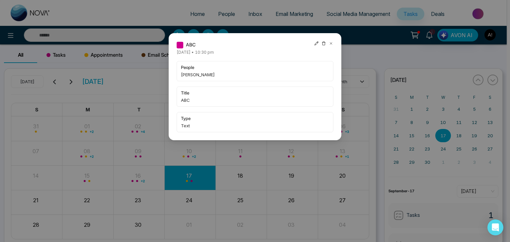
click at [384, 44] on div "ABC [DATE] • 10:30 pm people [PERSON_NAME] title ABC type Text" at bounding box center [255, 121] width 510 height 242
click at [321, 44] on div at bounding box center [323, 44] width 19 height 7
click at [323, 43] on icon at bounding box center [323, 43] width 5 height 5
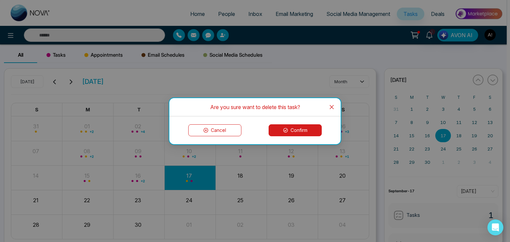
click at [296, 128] on button "Confirm" at bounding box center [295, 131] width 53 height 12
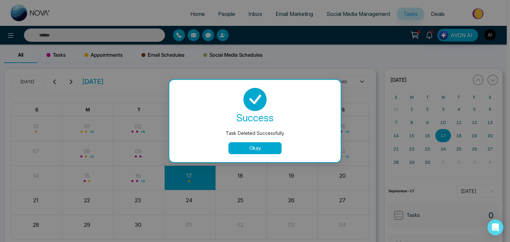
click at [250, 153] on button "Okay" at bounding box center [254, 148] width 53 height 12
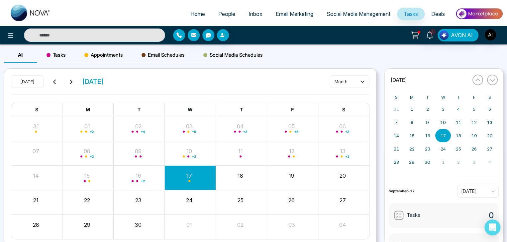
click at [218, 12] on span "People" at bounding box center [226, 14] width 17 height 7
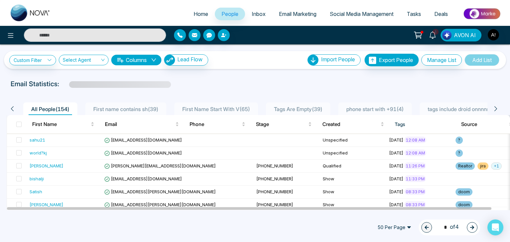
click at [83, 35] on input "text" at bounding box center [95, 35] width 142 height 13
type input "**********"
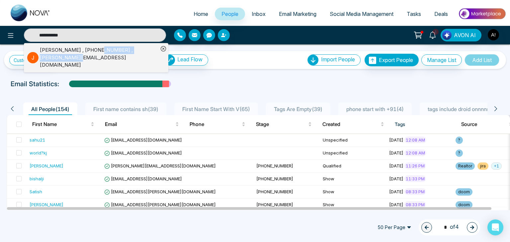
click at [81, 54] on div "[PERSON_NAME] , [PHONE_NUMBER] , [PERSON_NAME][EMAIL_ADDRESS][DOMAIN_NAME]" at bounding box center [99, 57] width 119 height 23
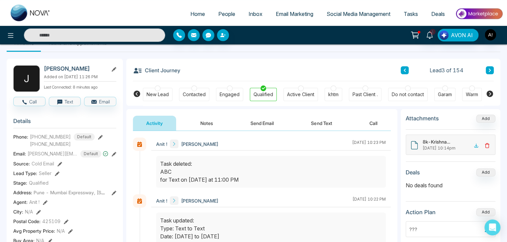
scroll to position [11, 0]
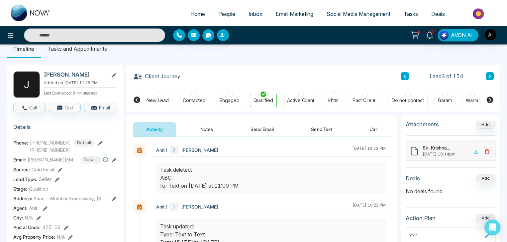
click at [54, 49] on li "Tasks and Appointments" at bounding box center [77, 49] width 73 height 18
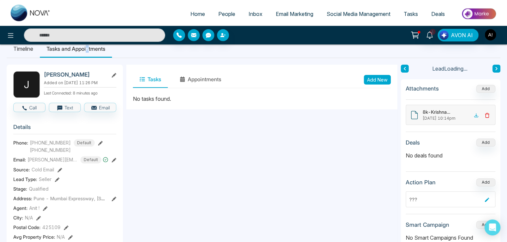
click at [89, 48] on li "Tasks and Appointments" at bounding box center [76, 49] width 72 height 18
click at [84, 48] on li "Tasks and Appointments" at bounding box center [76, 49] width 72 height 18
click at [205, 79] on button "Appointments" at bounding box center [200, 79] width 55 height 17
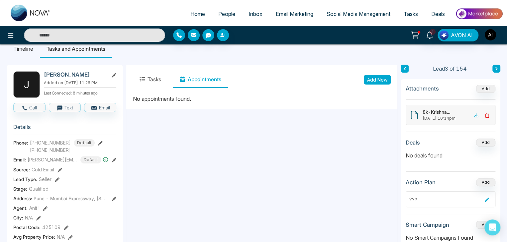
click at [191, 81] on button "Appointments" at bounding box center [200, 79] width 55 height 17
click at [378, 81] on button "Add New" at bounding box center [377, 80] width 27 height 10
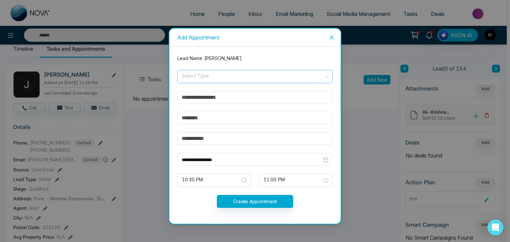
click at [215, 76] on input "search" at bounding box center [252, 75] width 143 height 10
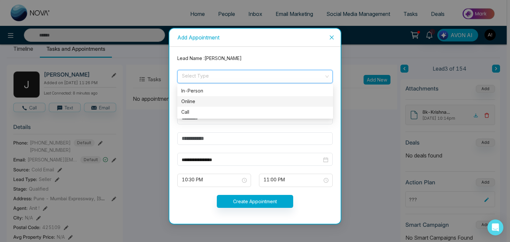
click at [198, 101] on div "Online" at bounding box center [255, 101] width 148 height 7
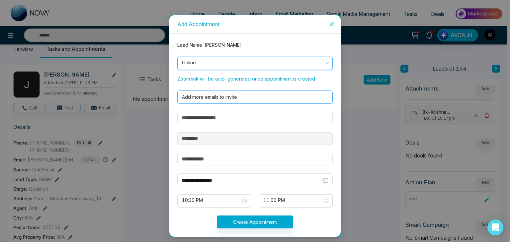
click at [204, 96] on div at bounding box center [254, 97] width 148 height 8
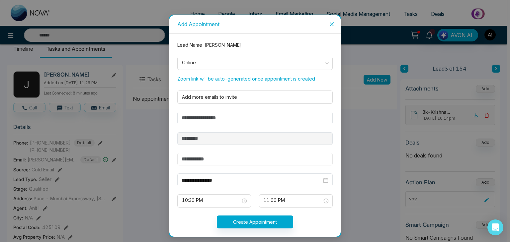
click at [194, 162] on input "text" at bounding box center [254, 159] width 155 height 13
type input "******"
click at [260, 218] on button "Create Appointment" at bounding box center [255, 222] width 76 height 13
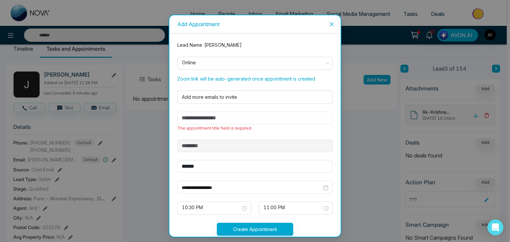
click at [213, 116] on input "text" at bounding box center [254, 118] width 155 height 13
type input "***"
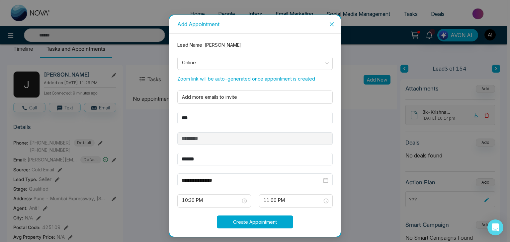
click at [251, 220] on button "Create Appointment" at bounding box center [255, 222] width 76 height 13
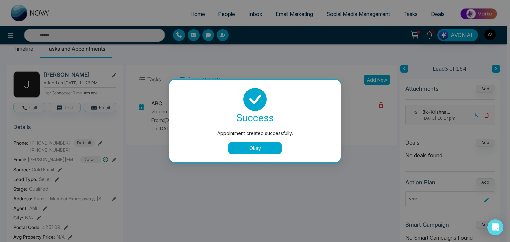
click at [255, 150] on button "Okay" at bounding box center [254, 148] width 53 height 12
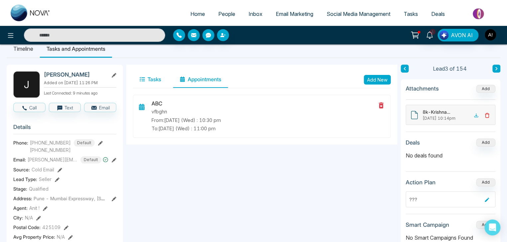
click at [155, 76] on button "Tasks" at bounding box center [150, 79] width 35 height 17
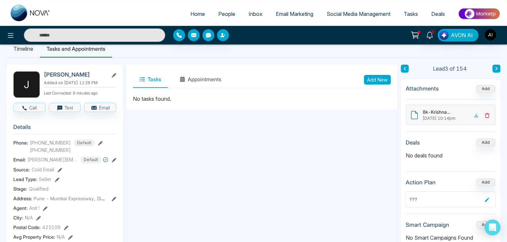
click at [375, 80] on button "Add New" at bounding box center [377, 80] width 27 height 10
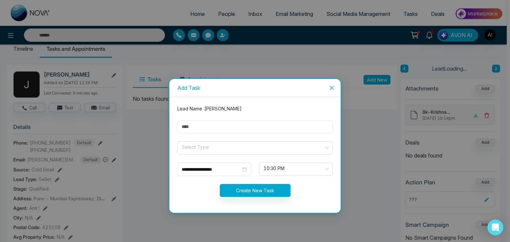
click at [212, 128] on input "text" at bounding box center [254, 127] width 155 height 13
type input "***"
click at [204, 145] on input "search" at bounding box center [252, 147] width 143 height 10
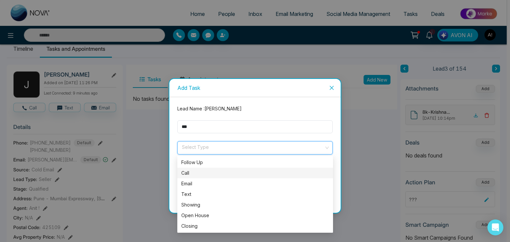
click at [196, 176] on div "Call" at bounding box center [255, 173] width 148 height 7
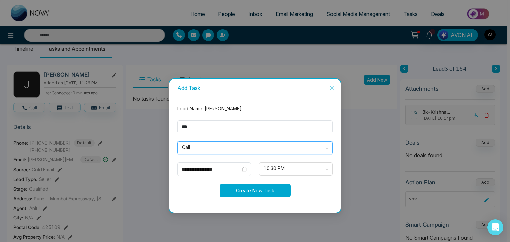
click at [268, 189] on button "Create New Task" at bounding box center [255, 190] width 71 height 13
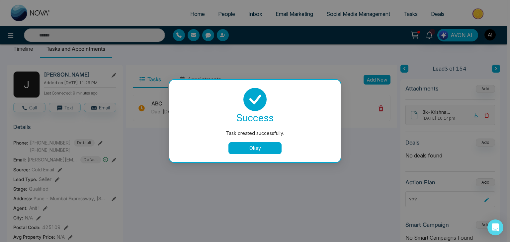
click at [261, 152] on button "Okay" at bounding box center [254, 148] width 53 height 12
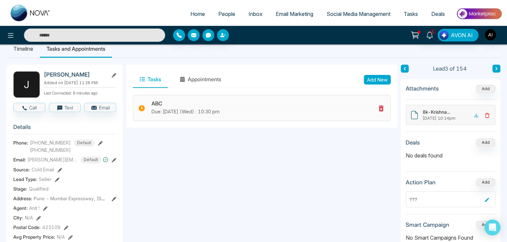
click at [379, 108] on icon at bounding box center [381, 109] width 8 height 8
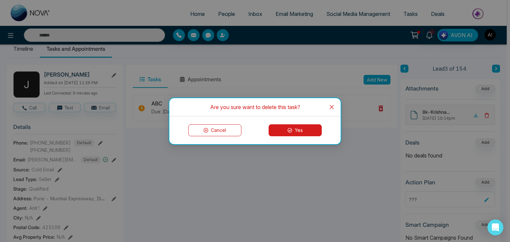
click at [308, 127] on button "Yes" at bounding box center [295, 131] width 53 height 12
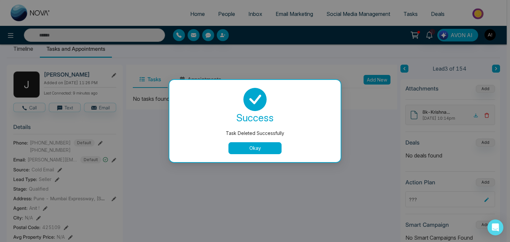
click at [243, 153] on button "Okay" at bounding box center [254, 148] width 53 height 12
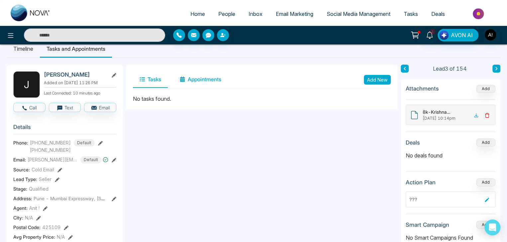
click at [189, 75] on button "Appointments" at bounding box center [200, 79] width 55 height 17
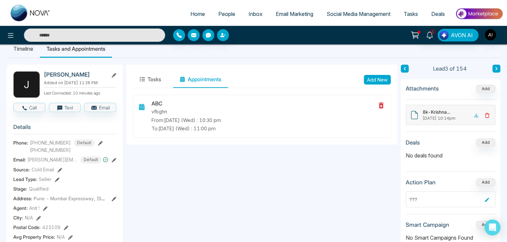
click at [80, 52] on li "Tasks and Appointments" at bounding box center [76, 49] width 72 height 18
click at [379, 81] on button "Add New" at bounding box center [377, 80] width 27 height 10
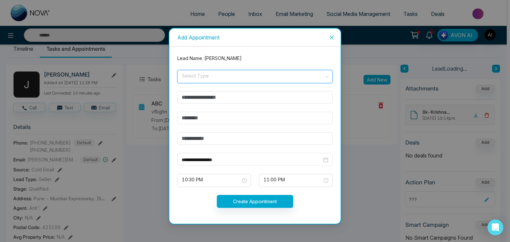
click at [199, 75] on input "search" at bounding box center [252, 75] width 143 height 10
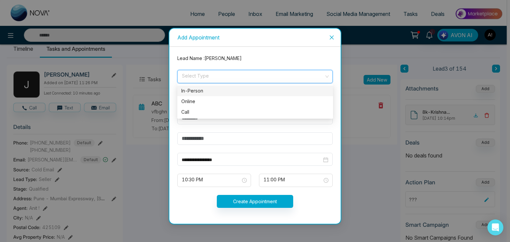
click at [195, 88] on div "In-Person" at bounding box center [255, 90] width 148 height 7
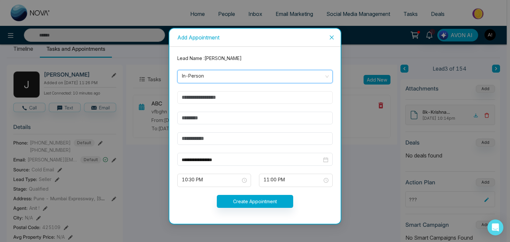
click at [200, 97] on input "text" at bounding box center [254, 97] width 155 height 13
type input "***"
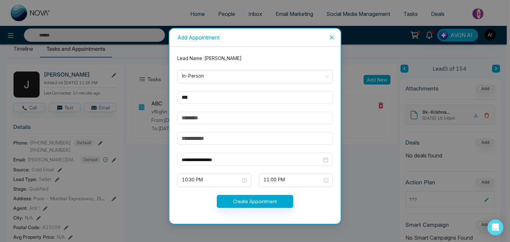
click at [197, 111] on form "**********" at bounding box center [254, 135] width 163 height 161
click at [199, 116] on input "text" at bounding box center [254, 118] width 155 height 13
type input "****"
click at [196, 143] on input "text" at bounding box center [254, 139] width 155 height 13
type input "******"
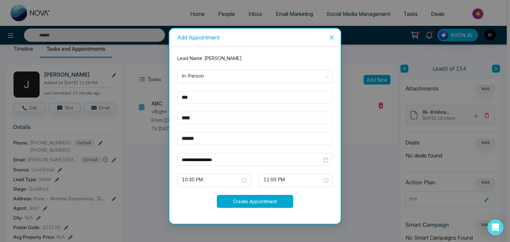
click at [248, 201] on button "Create Appointment" at bounding box center [255, 201] width 76 height 13
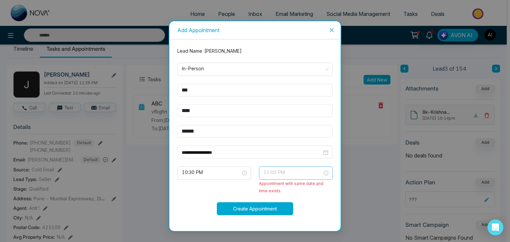
click at [305, 175] on span "11:00 PM" at bounding box center [296, 173] width 64 height 11
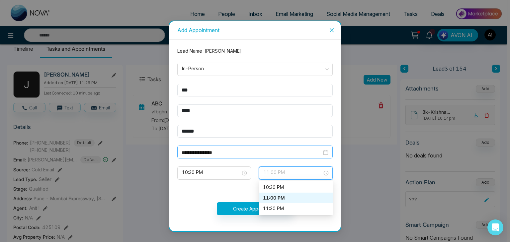
click at [236, 152] on input "**********" at bounding box center [252, 152] width 140 height 7
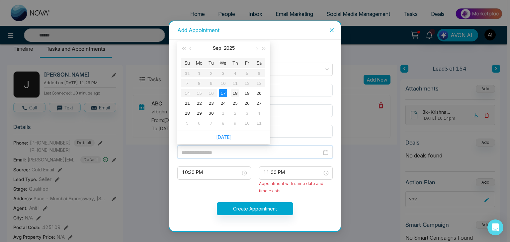
type input "**********"
click at [236, 93] on div "18" at bounding box center [235, 93] width 8 height 8
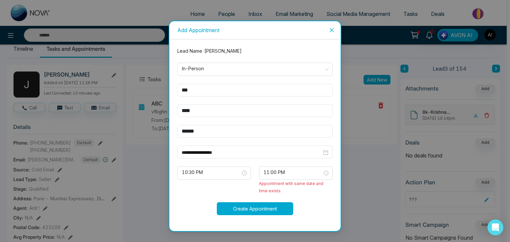
click at [254, 206] on button "Create Appointment" at bounding box center [255, 209] width 76 height 13
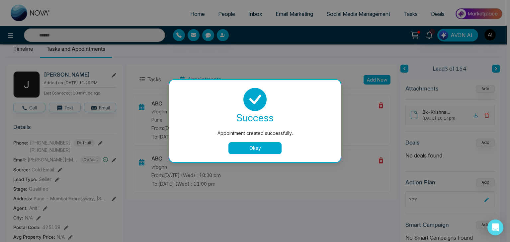
click at [249, 149] on button "Okay" at bounding box center [254, 148] width 53 height 12
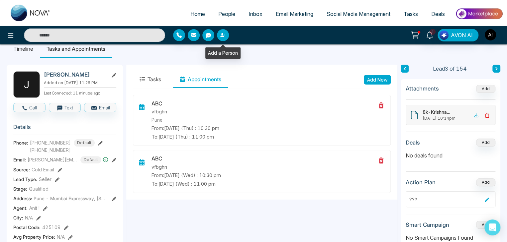
click at [220, 35] on icon "button" at bounding box center [222, 35] width 5 height 5
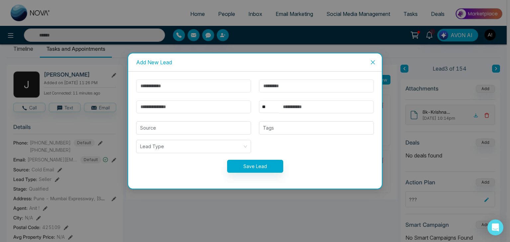
click at [268, 39] on div "Add New Lead ** **** *** *** *** **** *** Source Tags Lead Type Save Lead" at bounding box center [255, 121] width 510 height 242
click at [373, 63] on icon "close" at bounding box center [372, 62] width 5 height 5
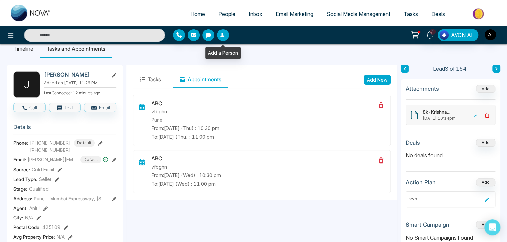
click at [223, 37] on icon "button" at bounding box center [222, 35] width 4 height 4
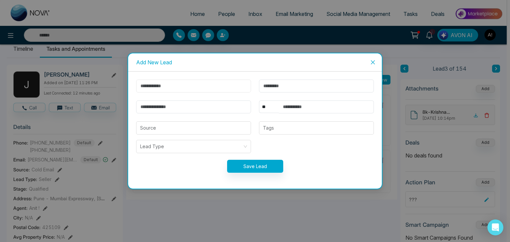
click at [182, 85] on input "text" at bounding box center [193, 86] width 115 height 13
type input "******"
click at [296, 87] on input "text" at bounding box center [316, 86] width 115 height 13
type input "***"
click at [200, 113] on input "email" at bounding box center [193, 107] width 115 height 13
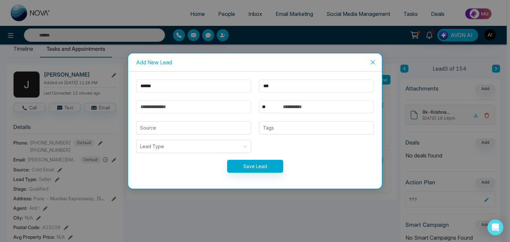
type input "**********"
select select "***"
click at [314, 107] on input "**********" at bounding box center [326, 107] width 95 height 13
click at [286, 127] on div at bounding box center [316, 128] width 111 height 8
type input "**********"
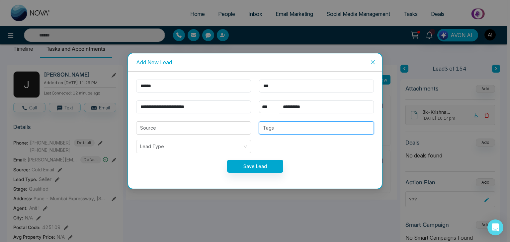
click at [275, 129] on div at bounding box center [316, 128] width 111 height 8
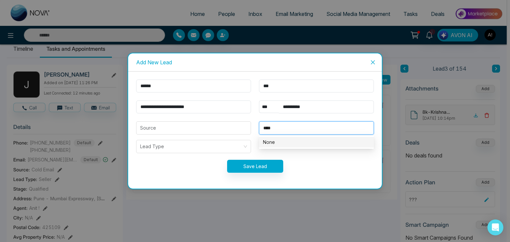
type input "****"
click at [253, 169] on button "Save Lead" at bounding box center [255, 166] width 56 height 13
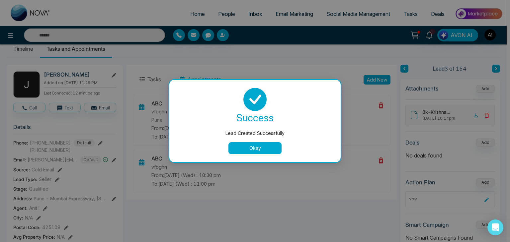
click at [249, 149] on button "Okay" at bounding box center [254, 148] width 53 height 12
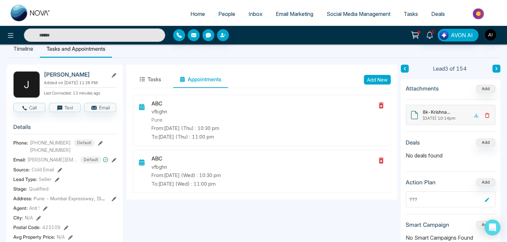
click at [114, 31] on input "text" at bounding box center [94, 35] width 141 height 13
type input "****"
click at [148, 35] on input "****" at bounding box center [94, 35] width 141 height 13
click at [222, 16] on span "People" at bounding box center [226, 14] width 17 height 7
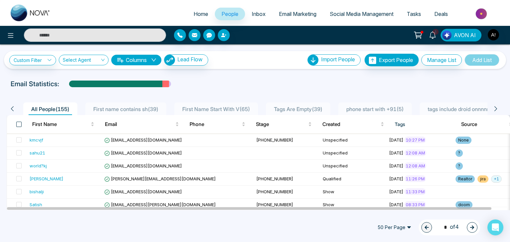
click at [21, 125] on span at bounding box center [18, 124] width 5 height 5
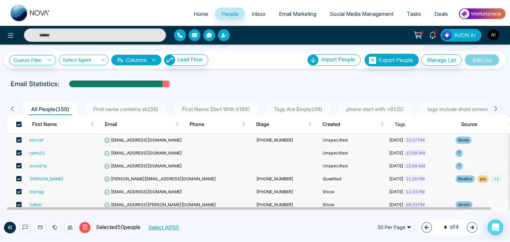
click at [19, 123] on span at bounding box center [18, 124] width 5 height 5
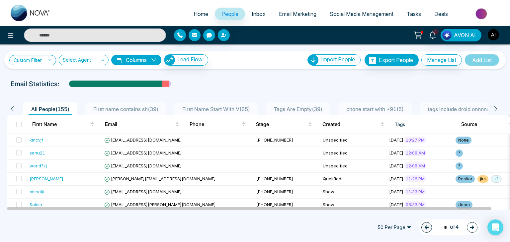
click at [27, 58] on link "Custom Filter" at bounding box center [32, 60] width 47 height 10
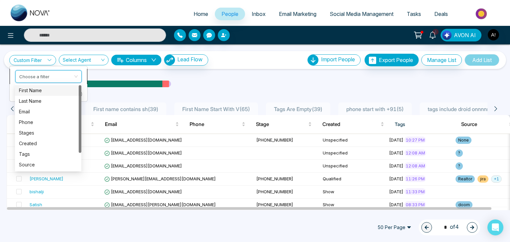
click at [36, 78] on input "search" at bounding box center [46, 75] width 54 height 10
